Goal: Check status: Check status

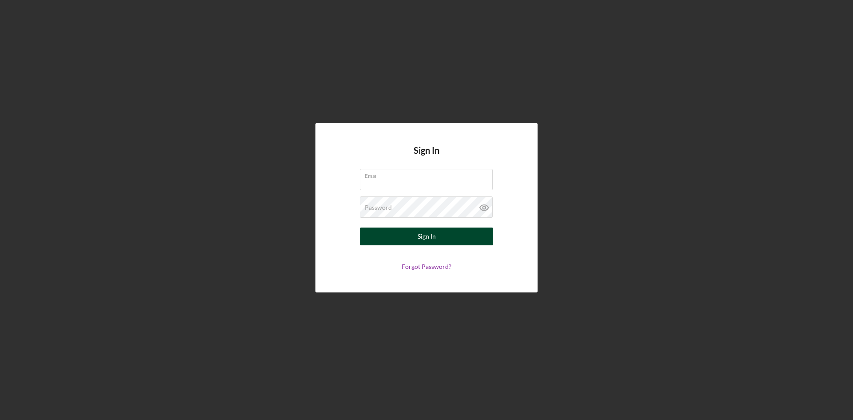
type input "[EMAIL_ADDRESS][DOMAIN_NAME]"
click at [419, 229] on div "Sign In" at bounding box center [427, 237] width 18 height 18
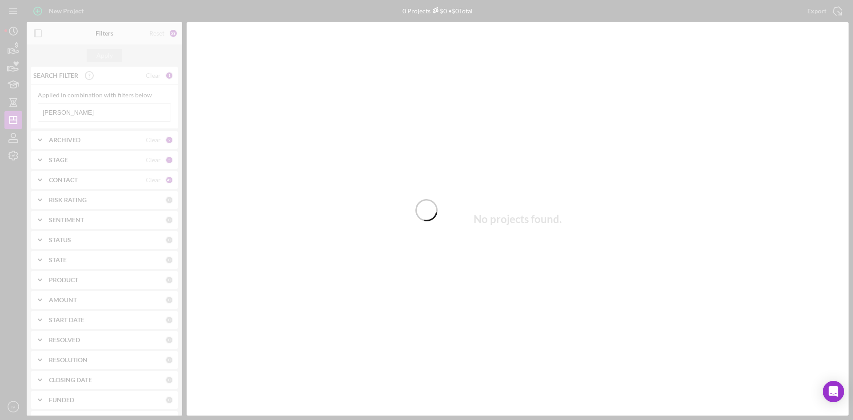
click at [91, 107] on div at bounding box center [426, 210] width 853 height 420
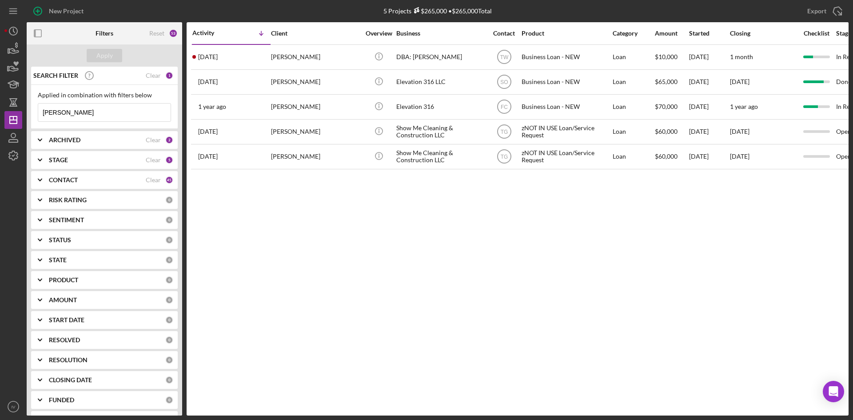
drag, startPoint x: 92, startPoint y: 117, endPoint x: -132, endPoint y: 111, distance: 224.5
click at [0, 111] on html "New Project 5 Projects $265,000 • $265,000 Total [PERSON_NAME] Export Icon/Expo…" at bounding box center [426, 210] width 853 height 420
type input "s"
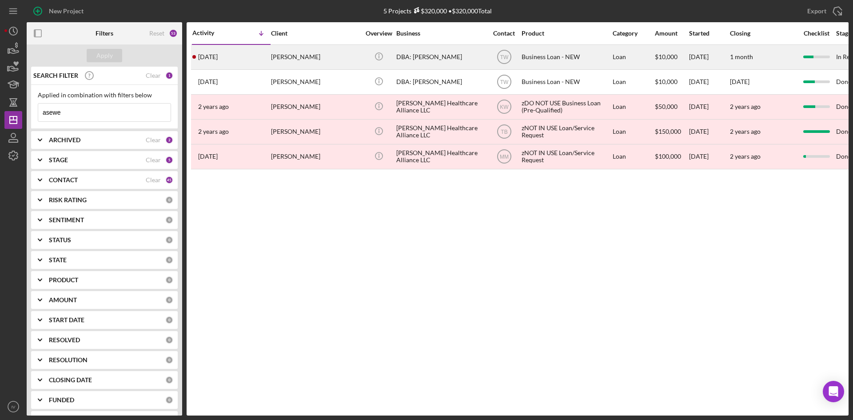
type input "asewe"
click at [315, 66] on div "[PERSON_NAME]" at bounding box center [315, 57] width 89 height 24
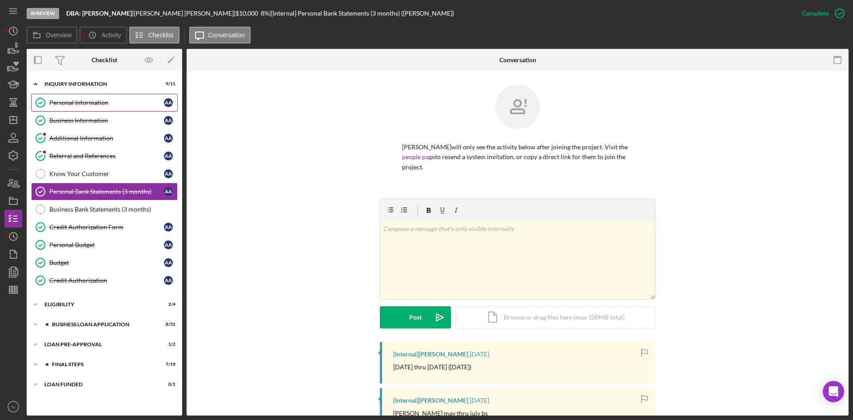
click at [79, 100] on div "Personal Information" at bounding box center [106, 102] width 115 height 7
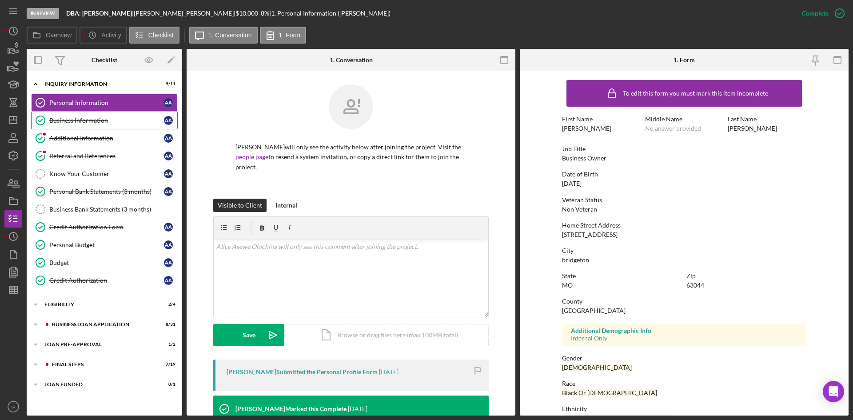
click at [99, 118] on div "Business Information" at bounding box center [106, 120] width 115 height 7
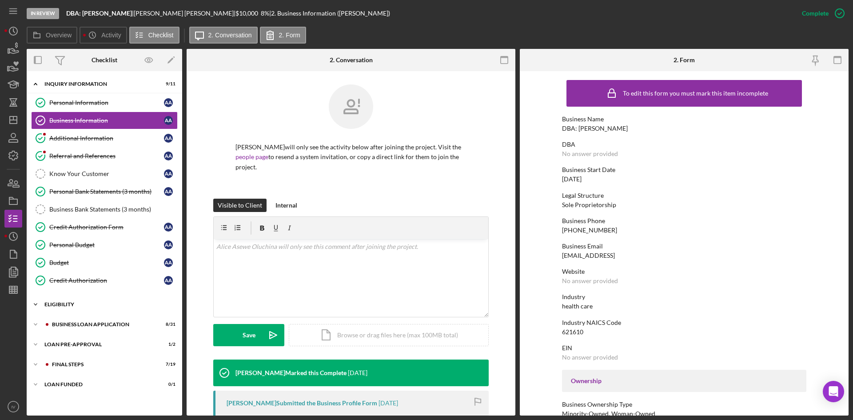
click at [73, 301] on div "Icon/Expander ELIGIBILITY 2 / 4" at bounding box center [105, 305] width 156 height 18
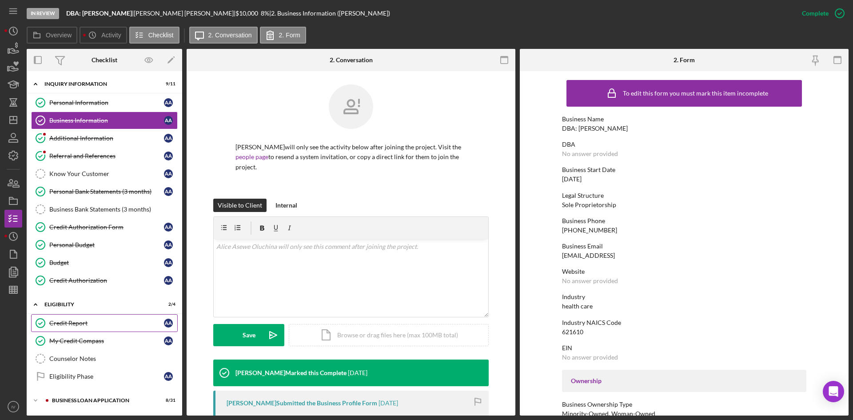
click at [76, 320] on div "Credit Report" at bounding box center [106, 322] width 115 height 7
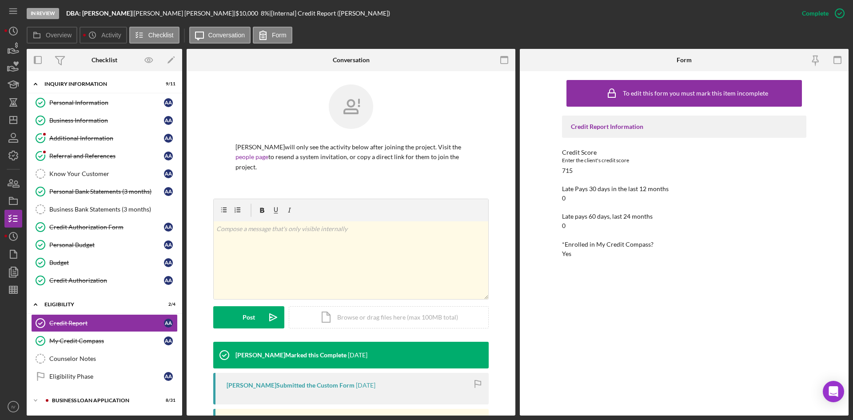
scroll to position [133, 0]
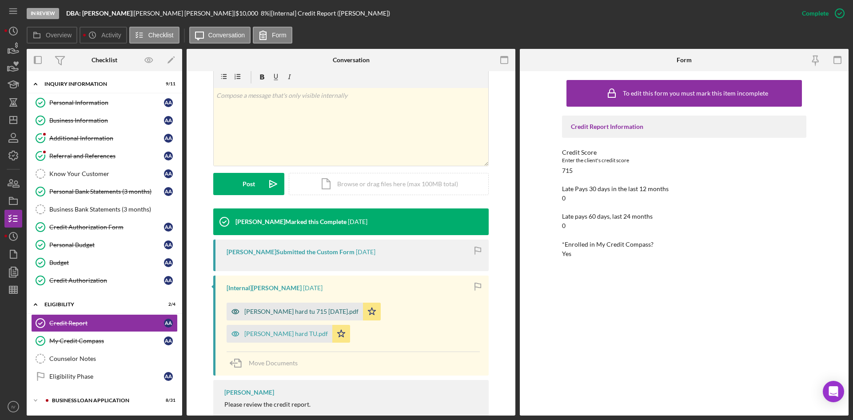
click at [276, 312] on div "[PERSON_NAME] hard tu 715 [DATE].pdf" at bounding box center [301, 311] width 114 height 7
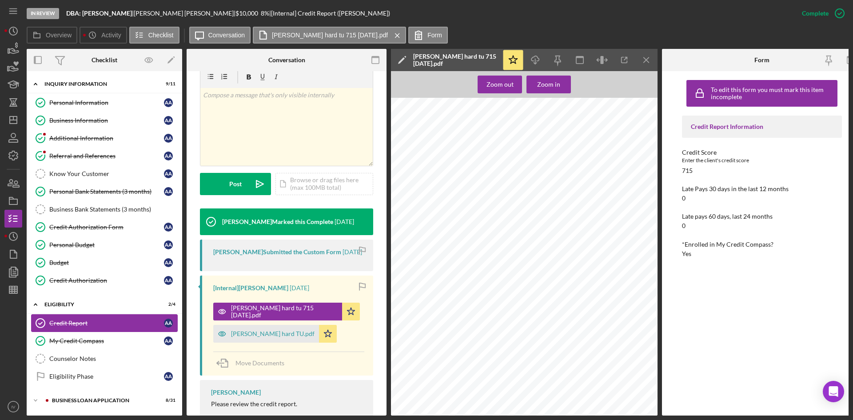
scroll to position [61, 0]
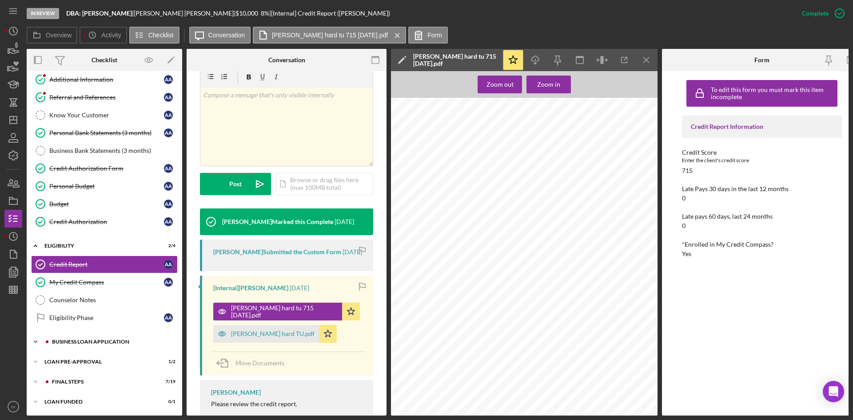
click at [64, 340] on div "BUSINESS LOAN APPLICATION" at bounding box center [111, 341] width 119 height 5
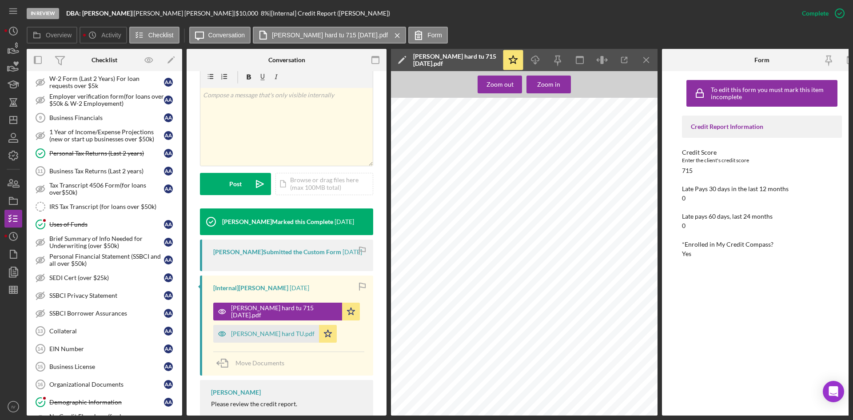
scroll to position [617, 0]
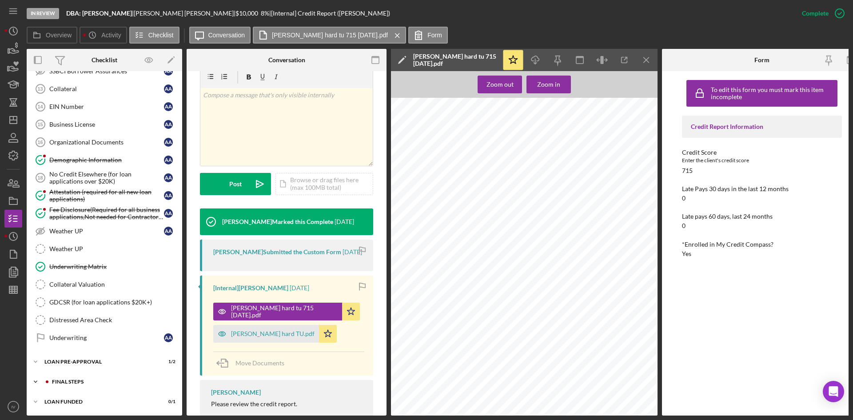
click at [71, 379] on div "FINAL STEPS" at bounding box center [111, 381] width 119 height 5
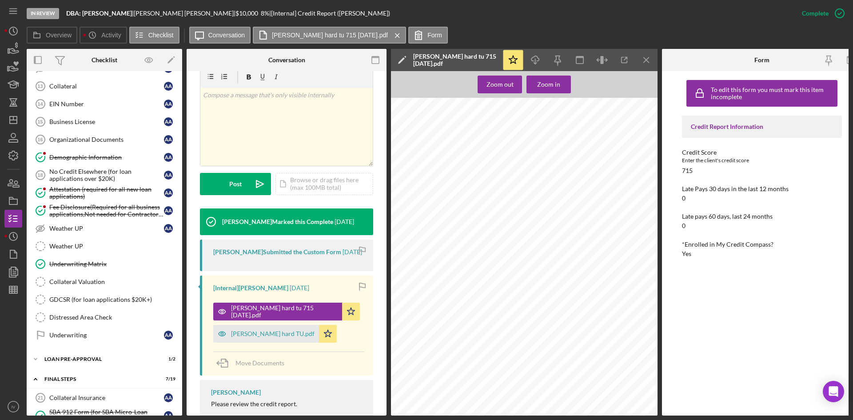
scroll to position [839, 0]
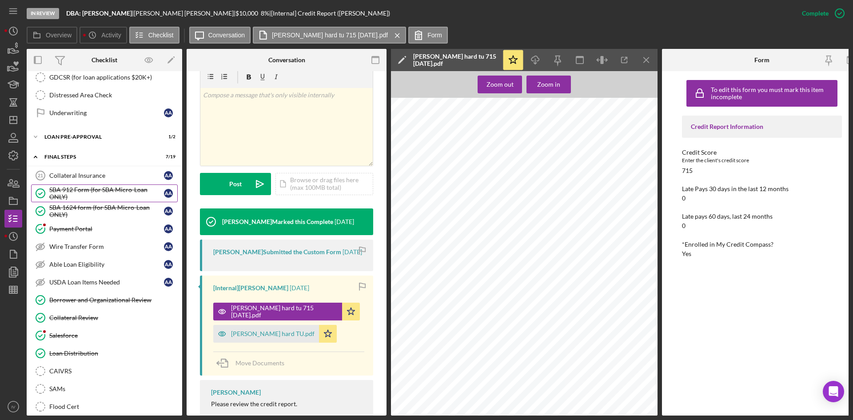
click at [106, 192] on div "SBA 912 Form (for SBA Micro-Loan ONLY)" at bounding box center [106, 193] width 115 height 14
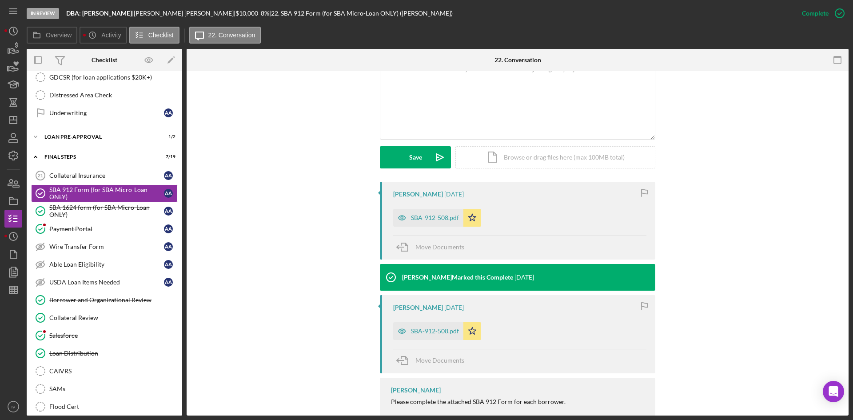
scroll to position [219, 0]
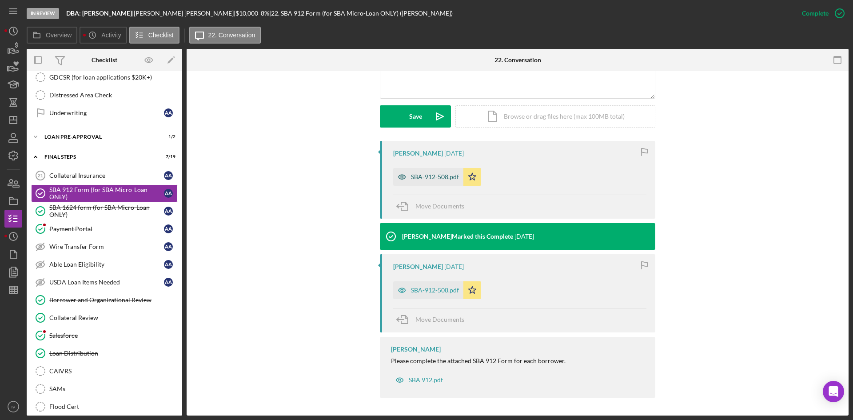
click at [436, 176] on div "SBA-912-508.pdf" at bounding box center [435, 176] width 48 height 7
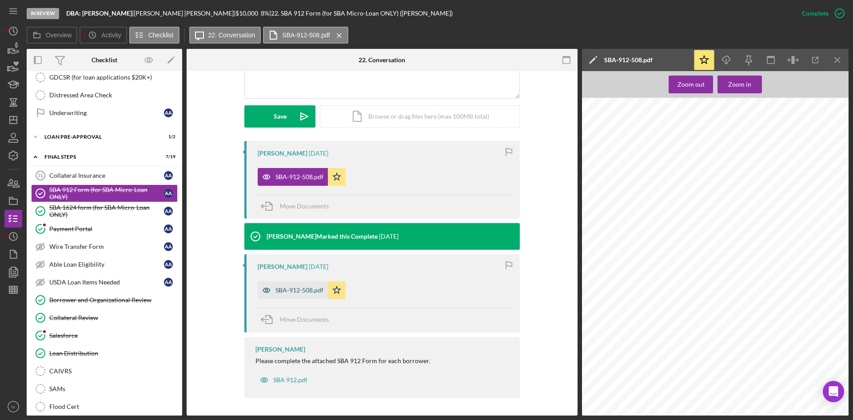
click at [300, 291] on div "SBA-912-508.pdf" at bounding box center [300, 290] width 48 height 7
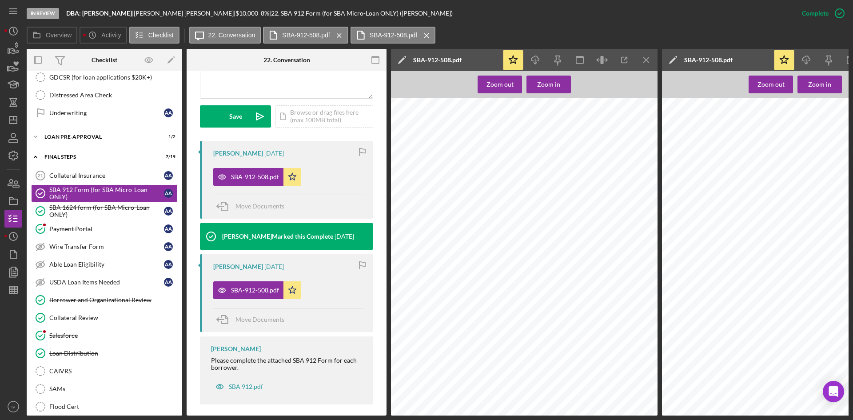
scroll to position [222, 0]
click at [91, 210] on div "SBA 1624 form (for SBA Micro-Loan ONLY)" at bounding box center [106, 211] width 115 height 14
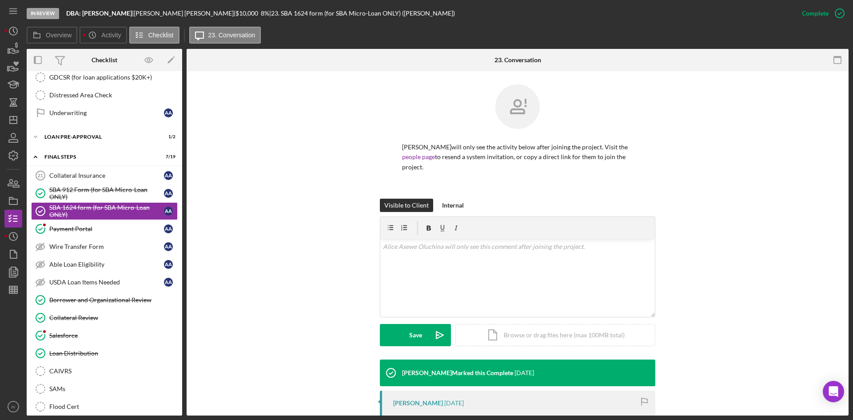
scroll to position [136, 0]
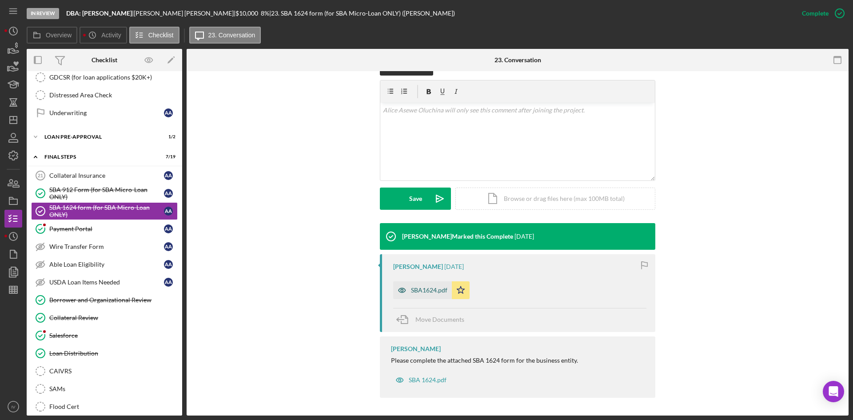
click at [435, 291] on div "SBA1624.pdf" at bounding box center [429, 290] width 36 height 7
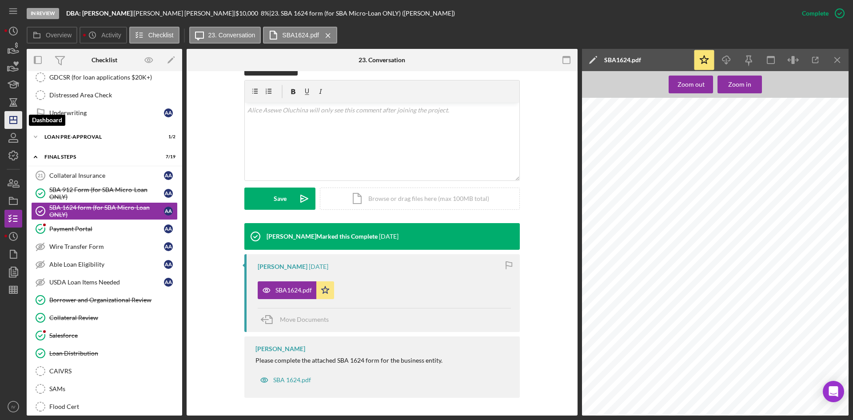
click at [17, 119] on polygon "button" at bounding box center [13, 119] width 7 height 7
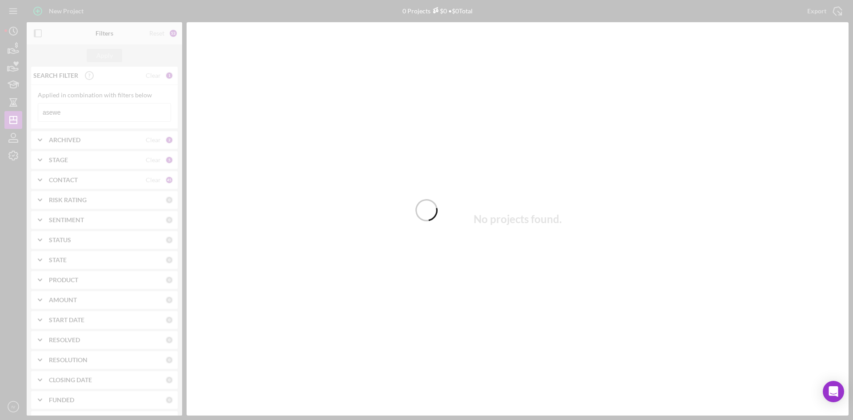
click at [83, 108] on div at bounding box center [426, 210] width 853 height 420
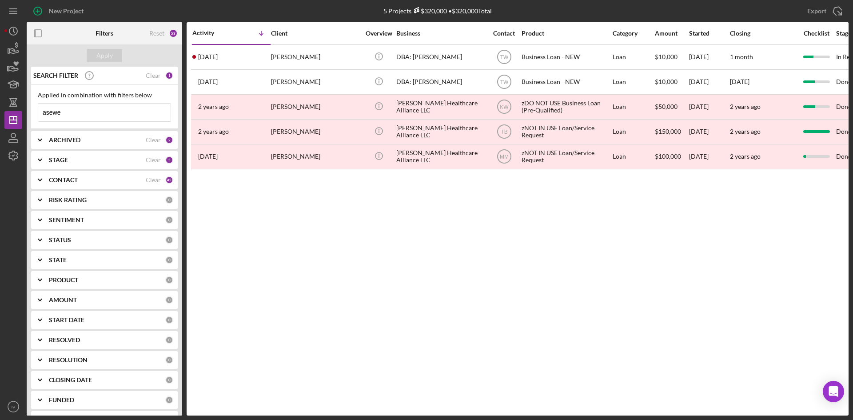
drag, startPoint x: 82, startPoint y: 109, endPoint x: 40, endPoint y: 116, distance: 42.9
click at [40, 116] on input "asewe" at bounding box center [104, 113] width 132 height 18
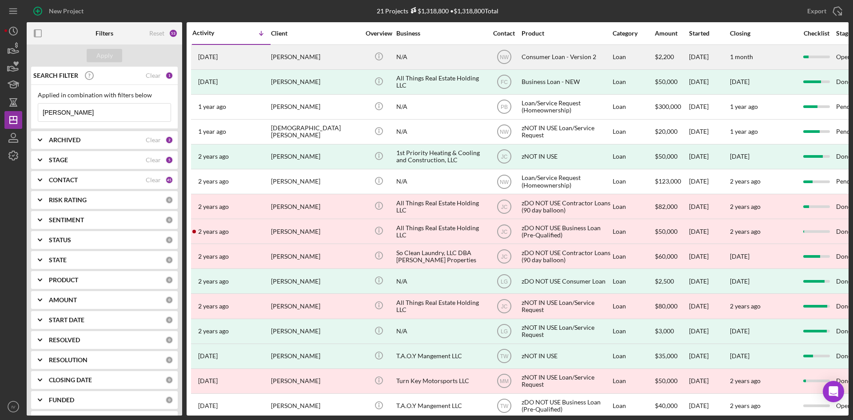
type input "[PERSON_NAME]"
click at [245, 57] on div "[DATE] [PERSON_NAME]" at bounding box center [231, 57] width 78 height 24
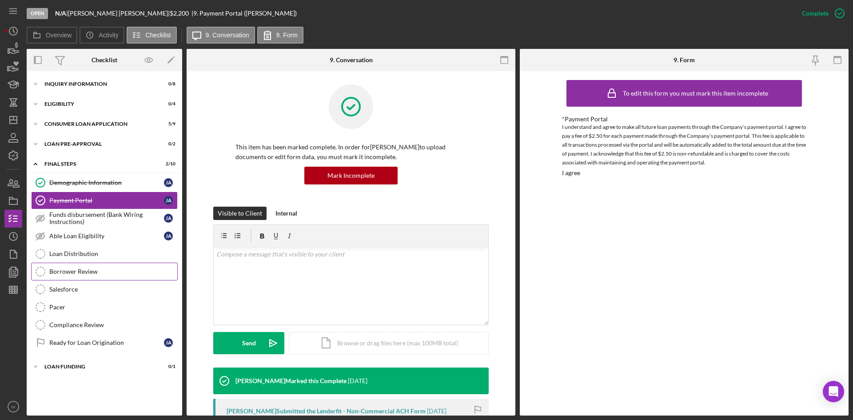
drag, startPoint x: 85, startPoint y: 258, endPoint x: 108, endPoint y: 271, distance: 26.7
click at [85, 258] on link "Loan Distribution Loan Distribution" at bounding box center [104, 254] width 147 height 18
